Goal: Find contact information: Find contact information

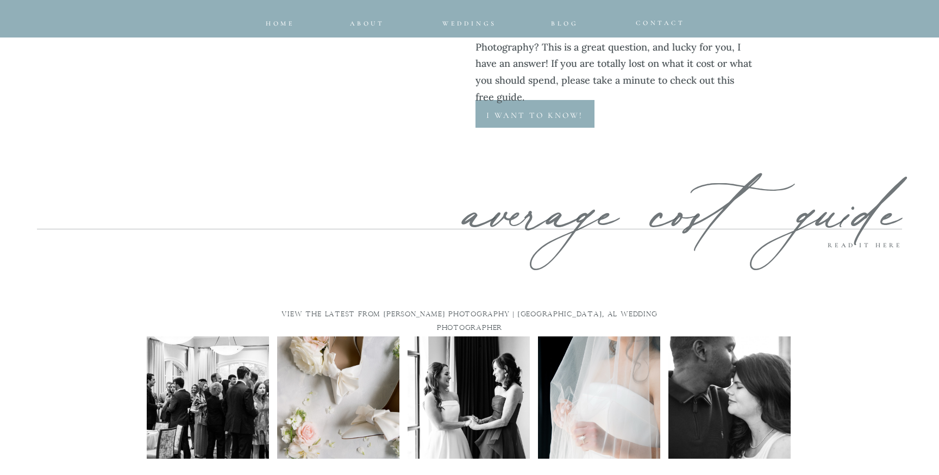
scroll to position [5547, 0]
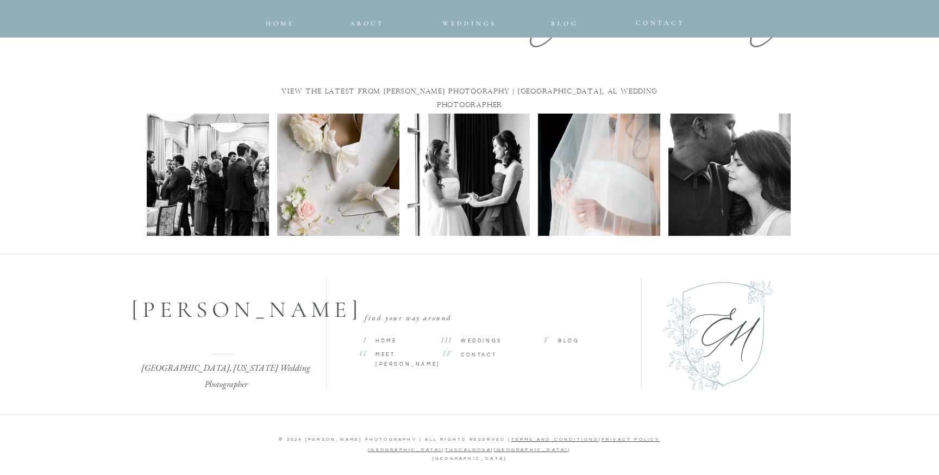
click at [473, 350] on p "CONTACT" at bounding box center [492, 355] width 62 height 10
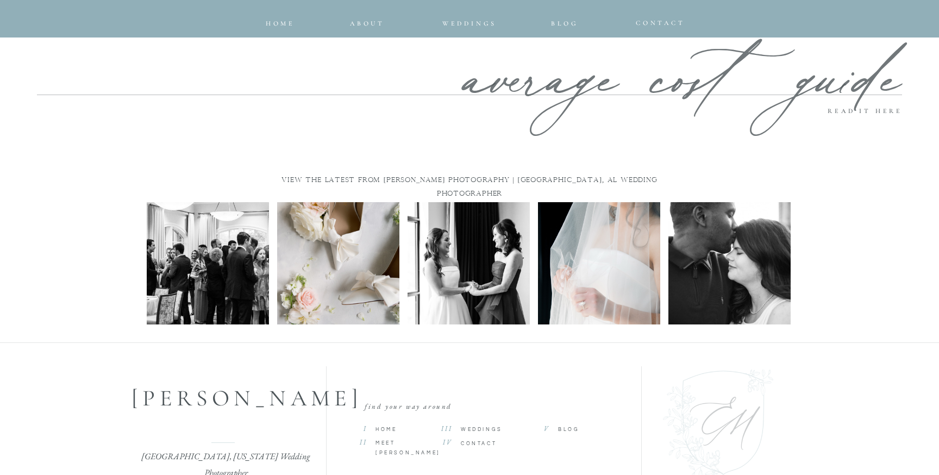
scroll to position [1747, 0]
